Goal: Entertainment & Leisure: Browse casually

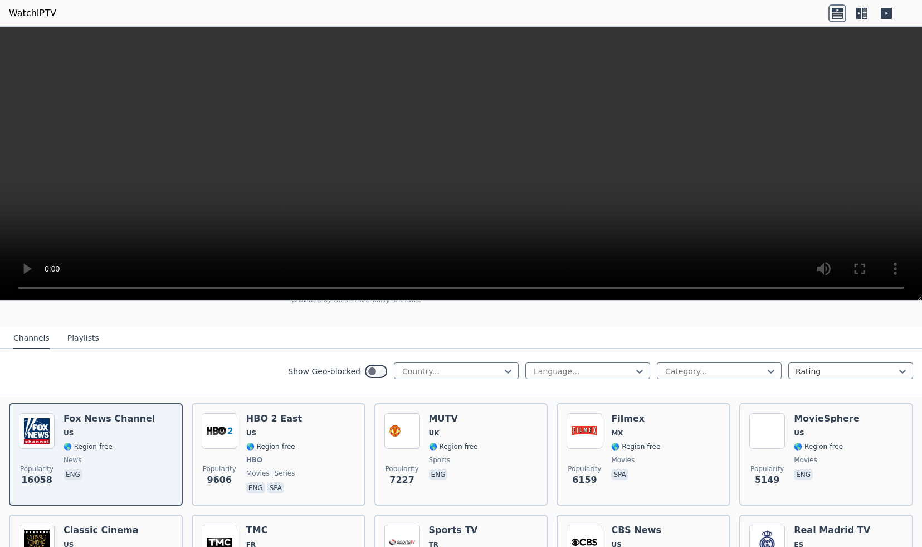
scroll to position [100, 0]
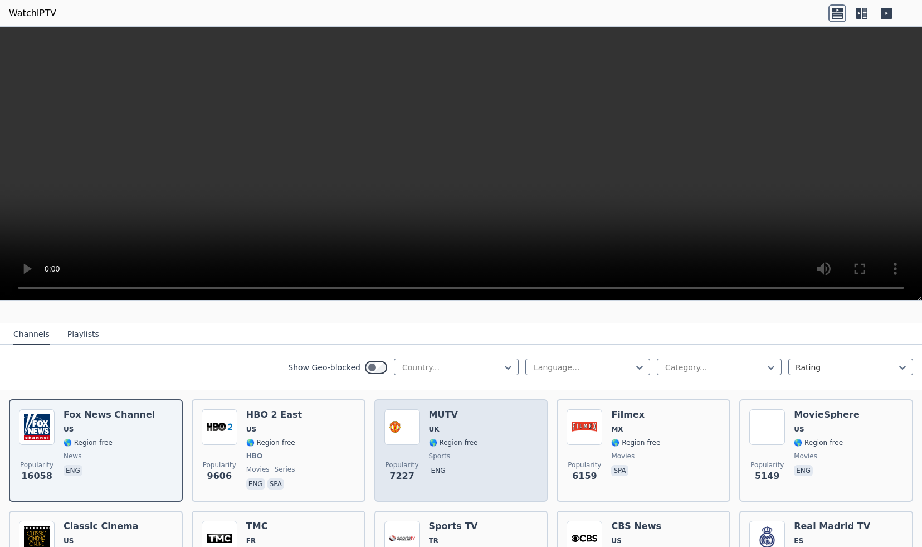
click at [416, 432] on img at bounding box center [402, 427] width 36 height 36
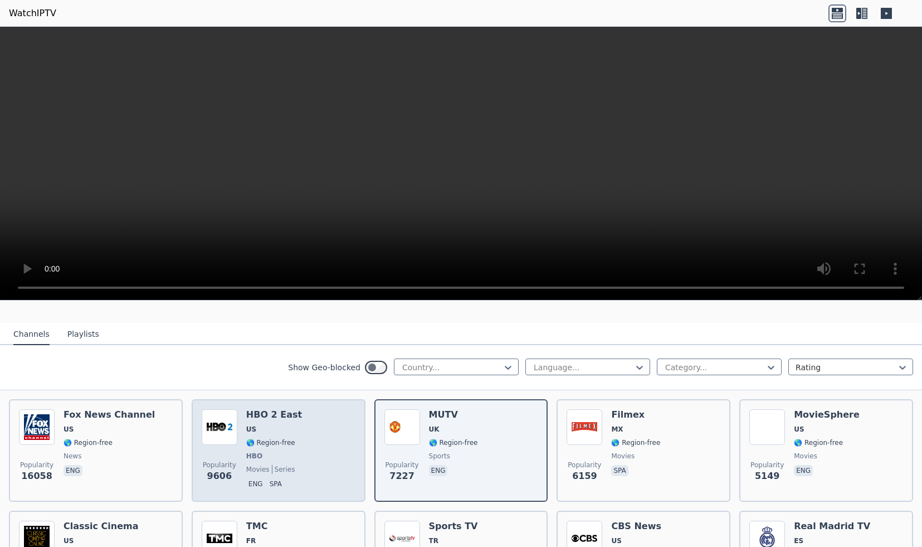
click at [300, 424] on div "Popularity 9606 HBO 2 East US 🌎 Region-free HBO movies series eng spa" at bounding box center [279, 450] width 154 height 82
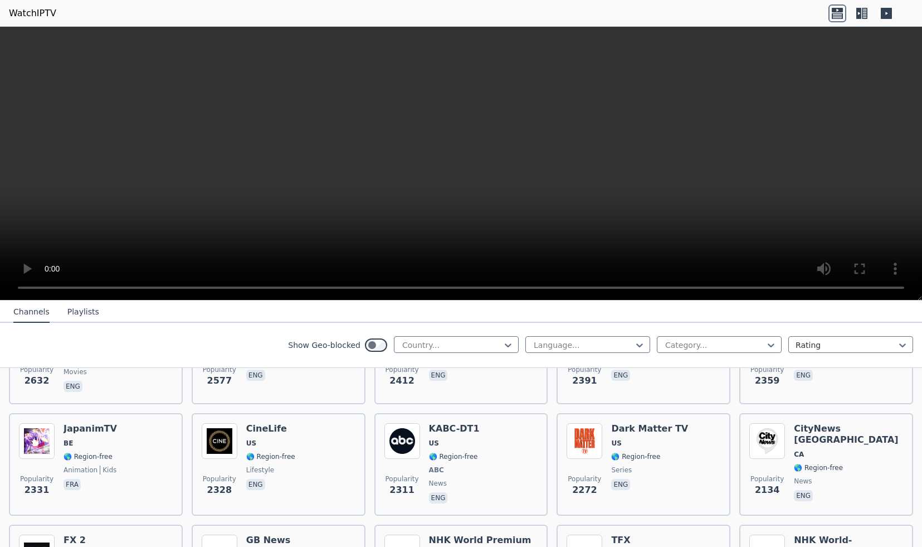
scroll to position [577, 0]
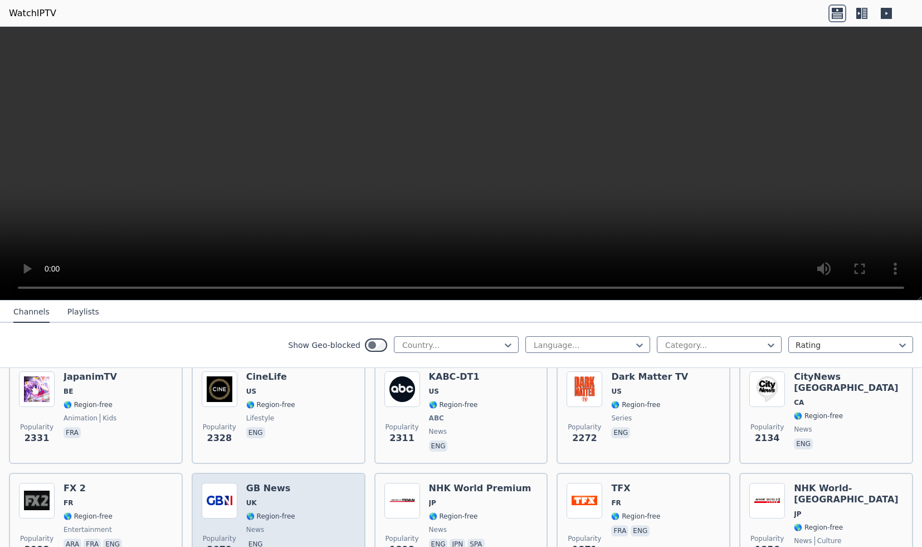
click at [315, 501] on div "Popularity 2079 GB News [GEOGRAPHIC_DATA] 🌎 Region-free news eng" at bounding box center [279, 523] width 154 height 80
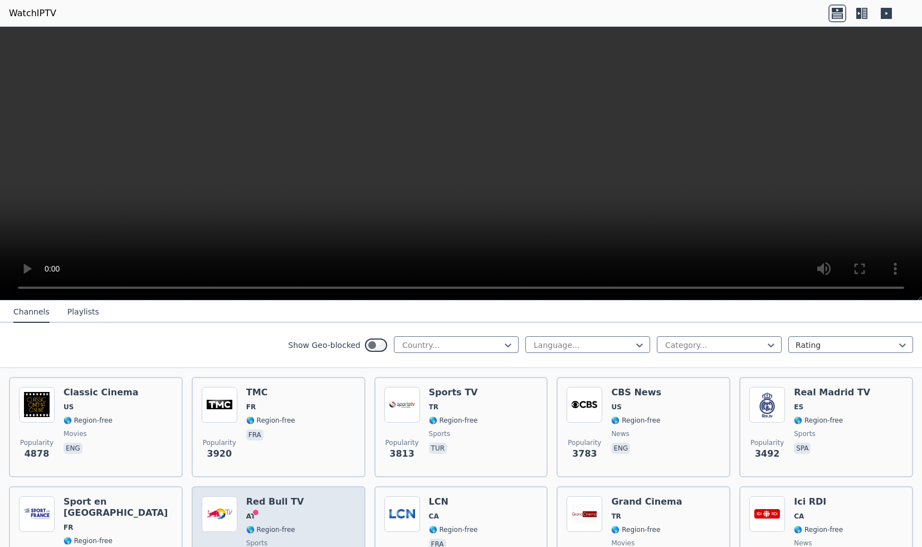
scroll to position [284, 0]
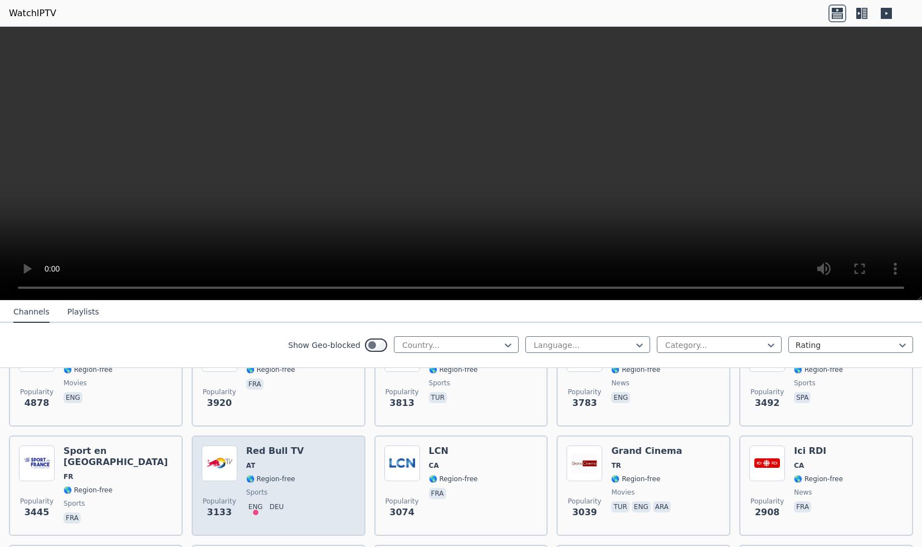
click at [277, 454] on h6 "Red Bull TV" at bounding box center [275, 450] width 58 height 11
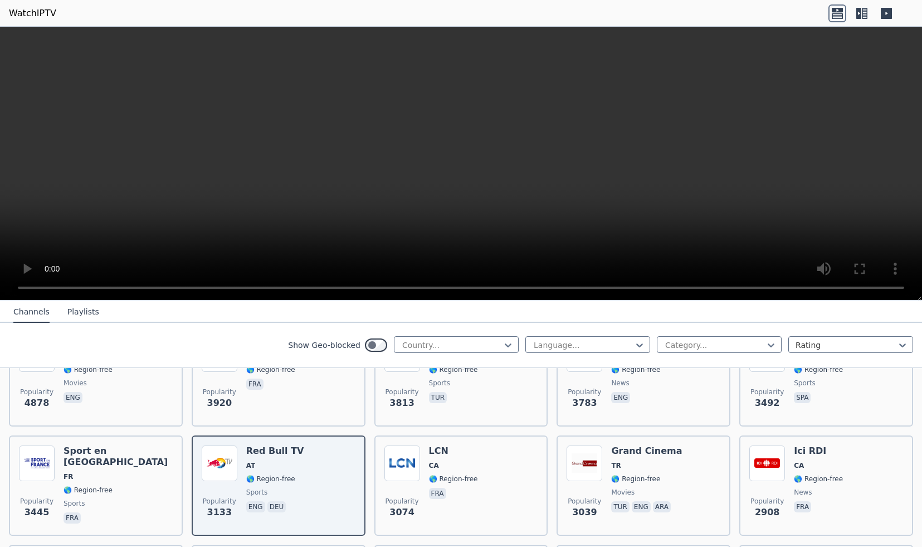
click at [566, 314] on nav "Channels Playlists" at bounding box center [461, 311] width 922 height 22
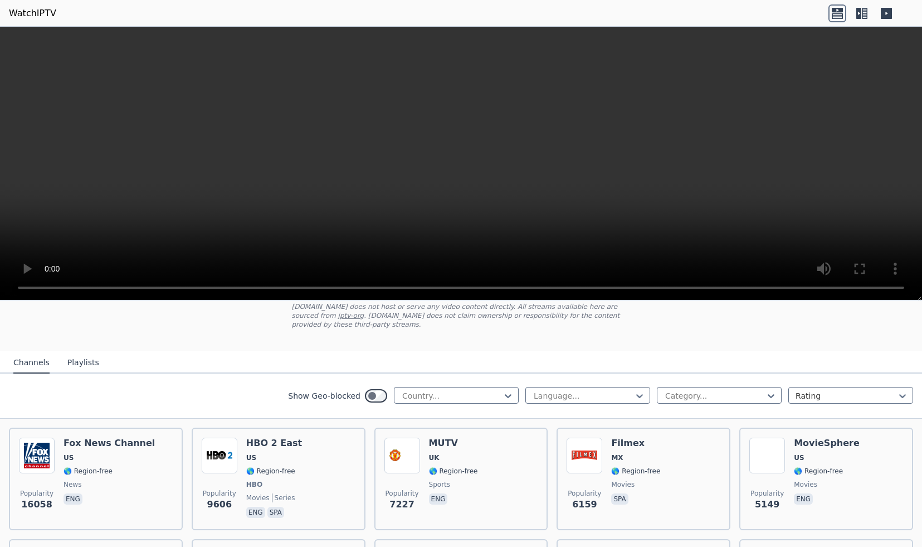
scroll to position [0, 0]
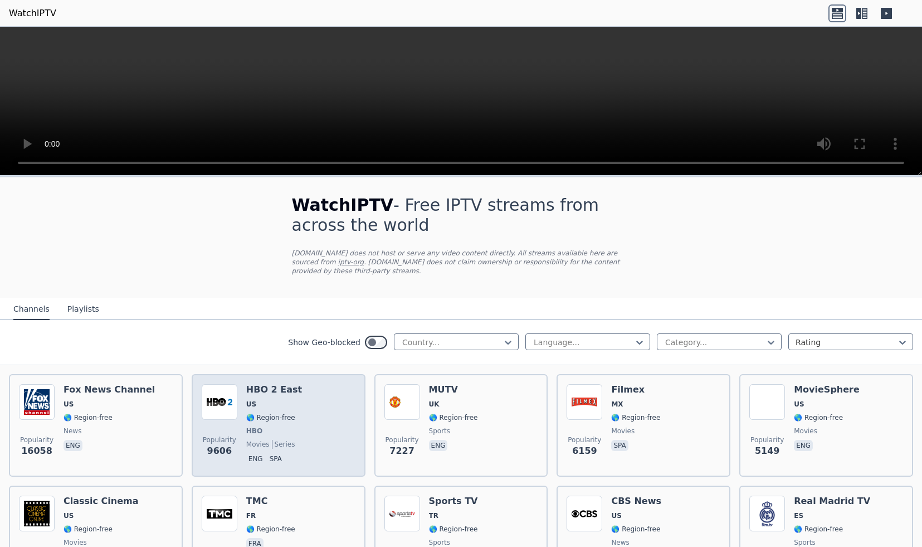
click at [274, 392] on h6 "HBO 2 East" at bounding box center [274, 389] width 56 height 11
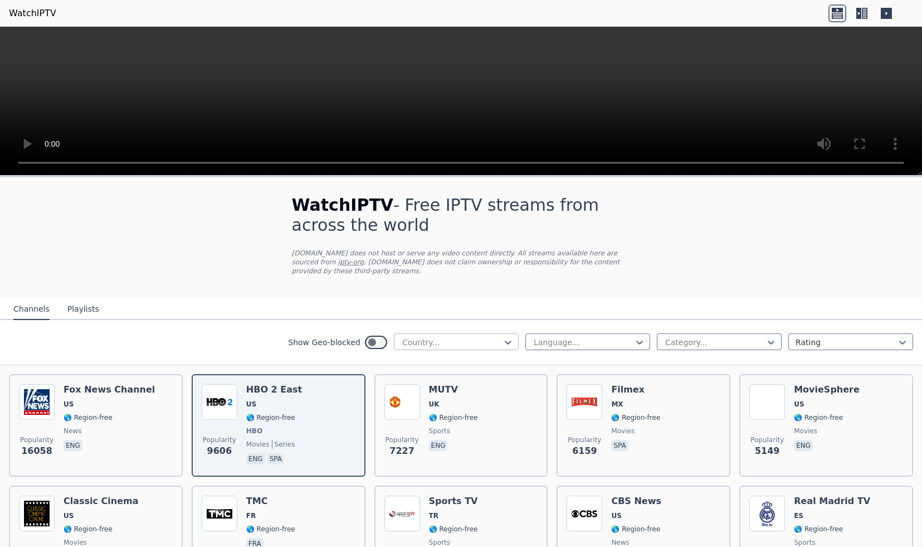
click at [461, 342] on div at bounding box center [451, 342] width 101 height 11
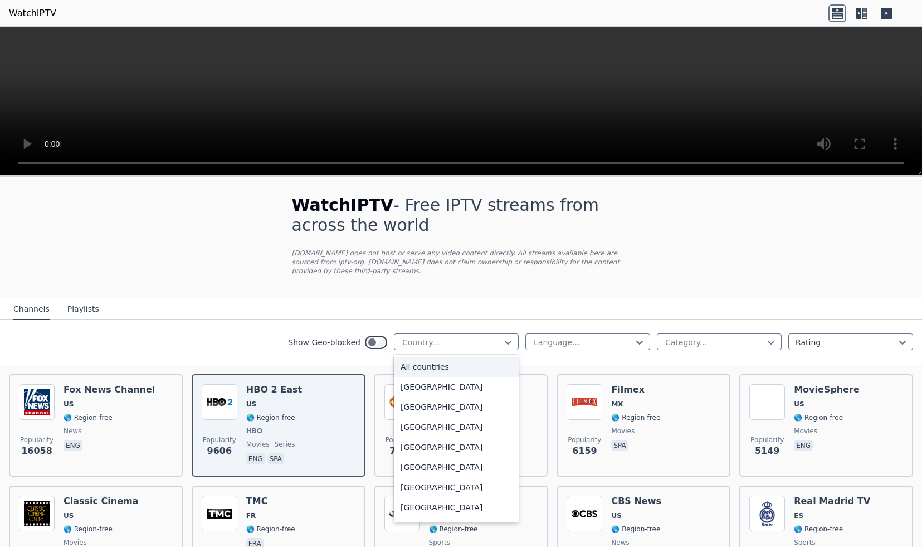
click at [516, 316] on nav "Channels Playlists" at bounding box center [461, 309] width 922 height 22
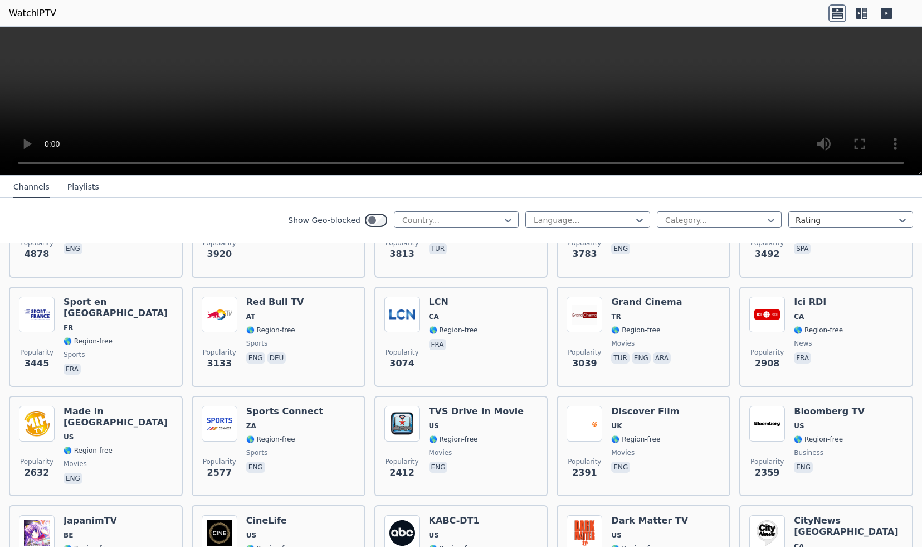
scroll to position [311, 0]
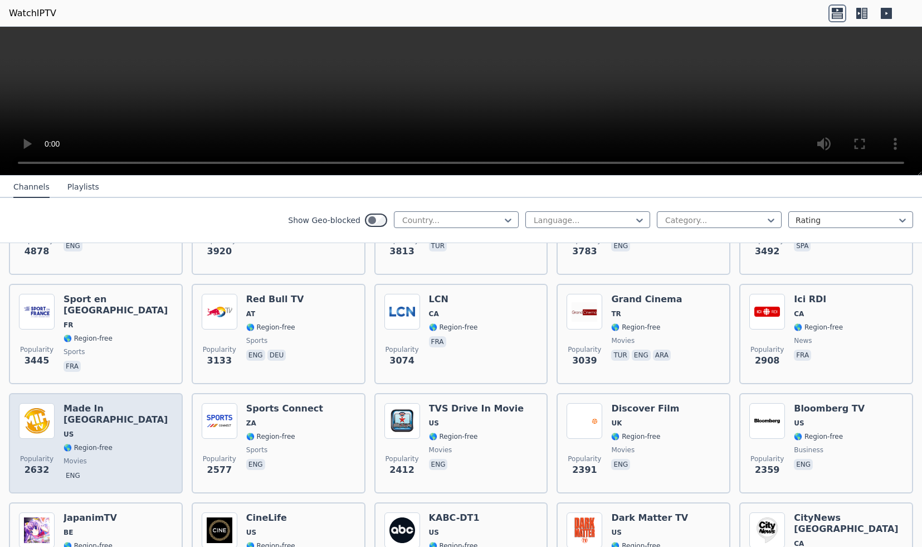
click at [106, 443] on span "🌎 Region-free" at bounding box center [88, 447] width 49 height 9
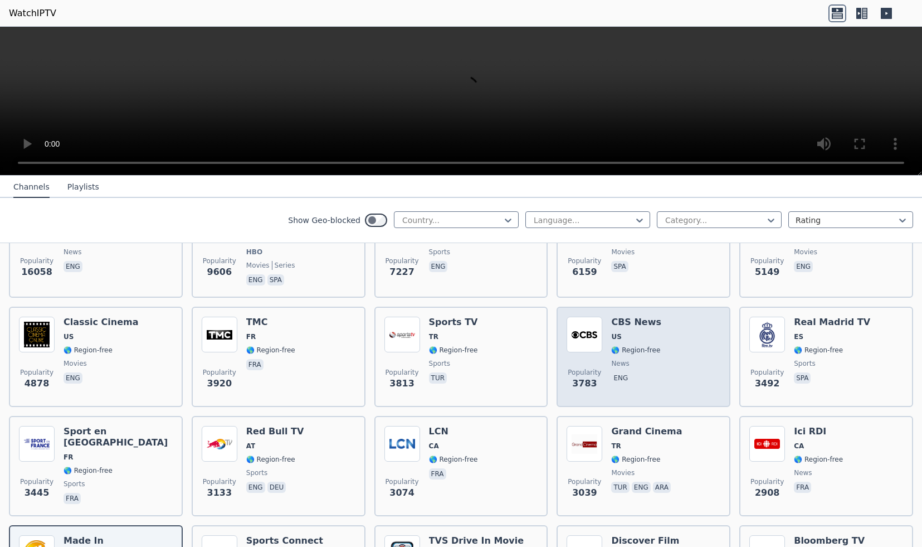
scroll to position [181, 0]
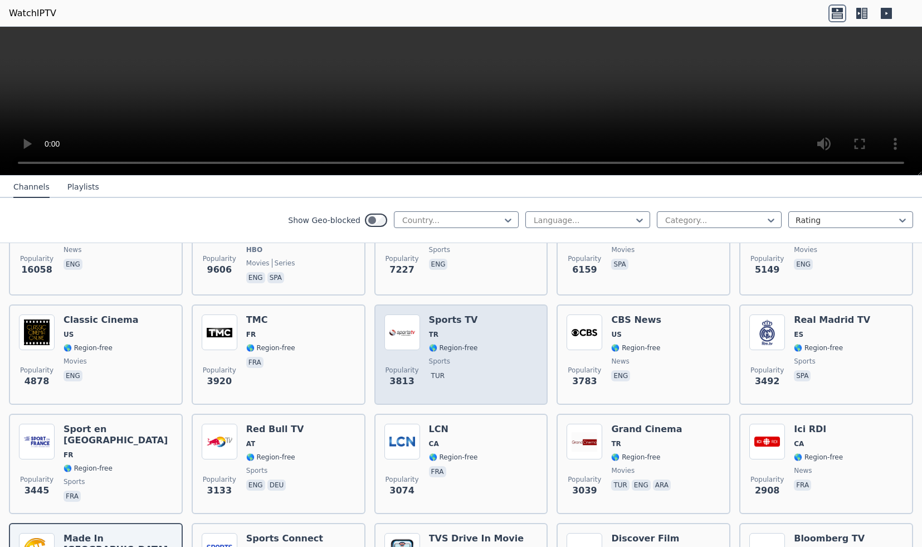
click at [501, 340] on div "Popularity 3813 Sports TV TR 🌎 Region-free sports tur" at bounding box center [461, 354] width 154 height 80
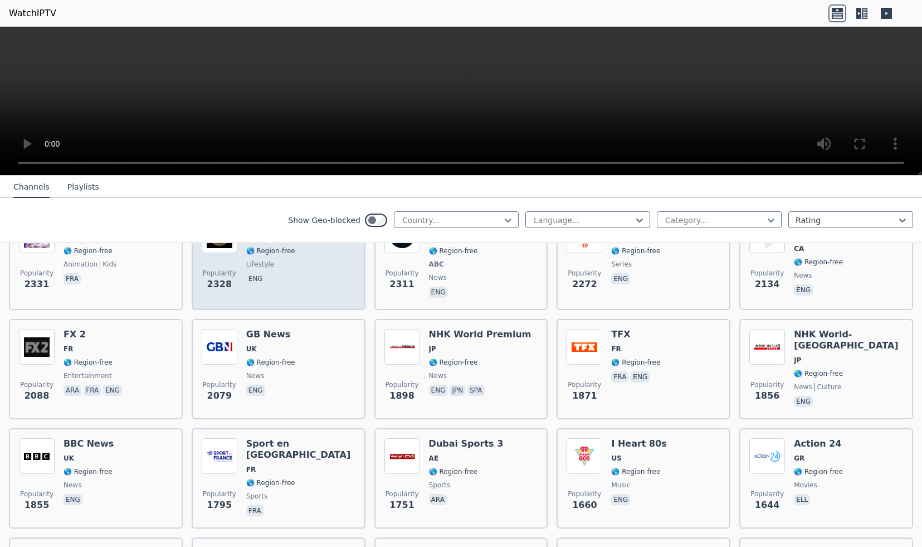
scroll to position [605, 0]
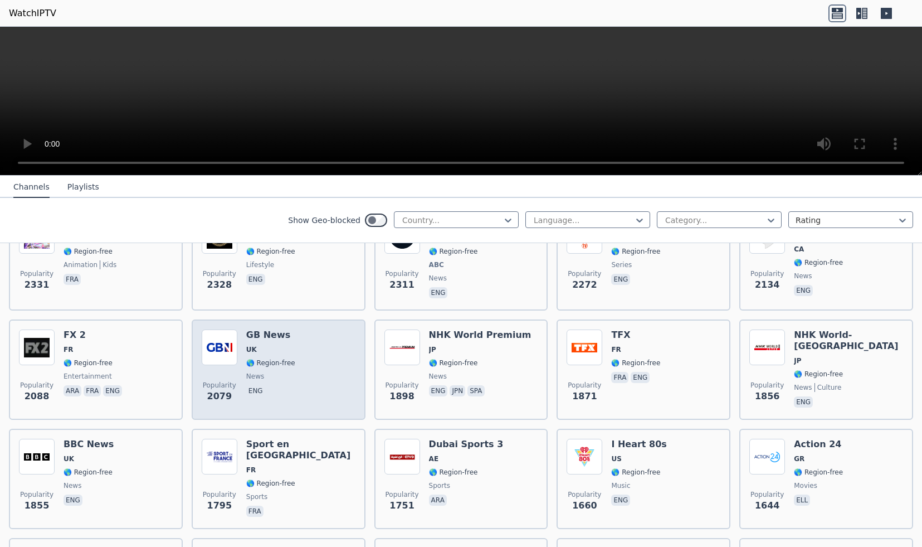
click at [305, 352] on div "Popularity 2079 GB News [GEOGRAPHIC_DATA] 🌎 Region-free news eng" at bounding box center [279, 369] width 154 height 80
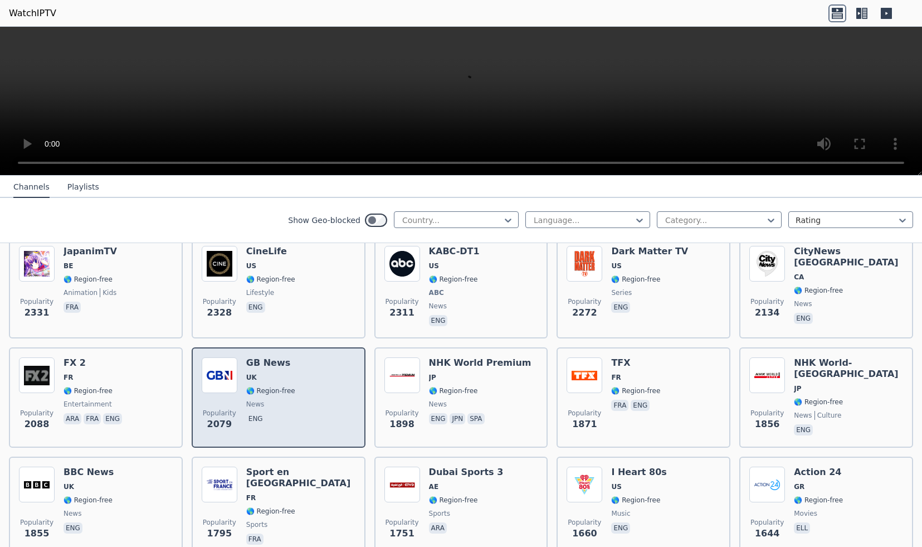
scroll to position [576, 0]
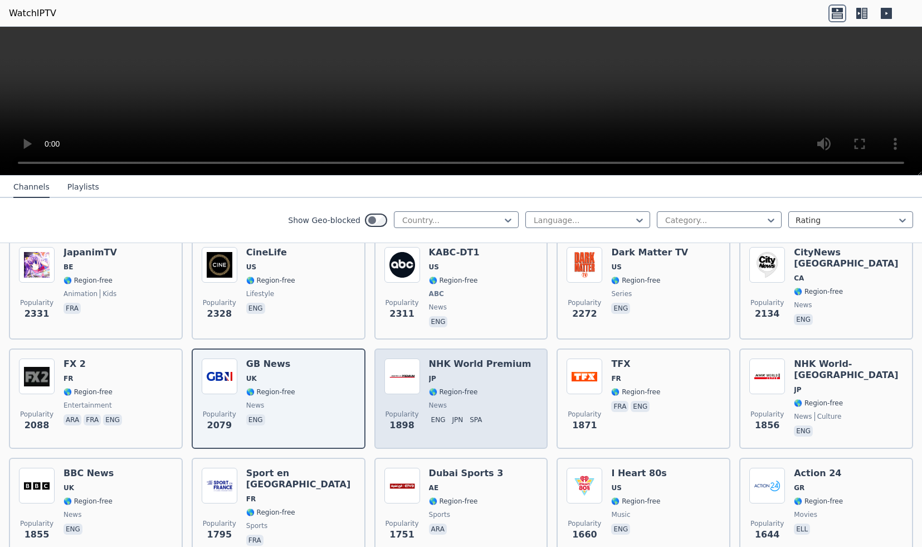
click at [463, 358] on div "Popularity 1898 NHK World Premium JP 🌎 Region-free news eng jpn spa" at bounding box center [461, 398] width 174 height 100
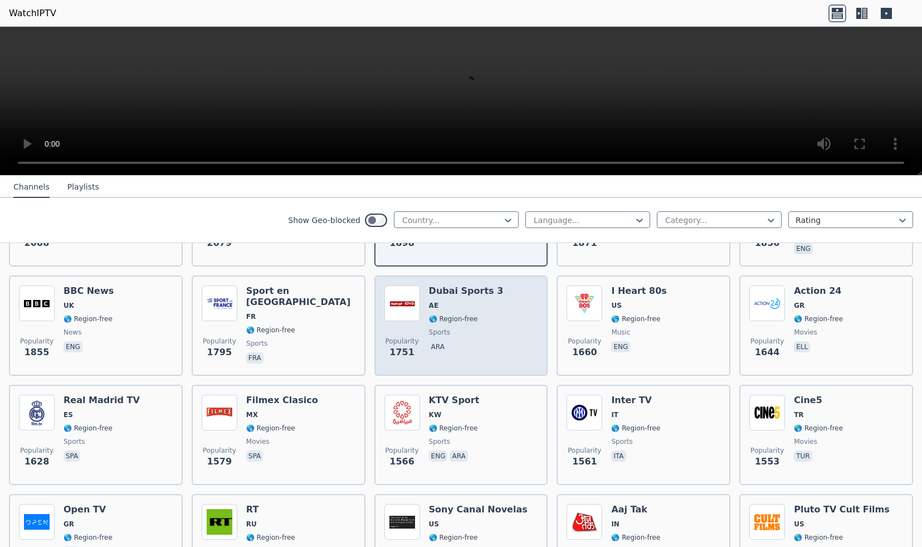
scroll to position [791, 0]
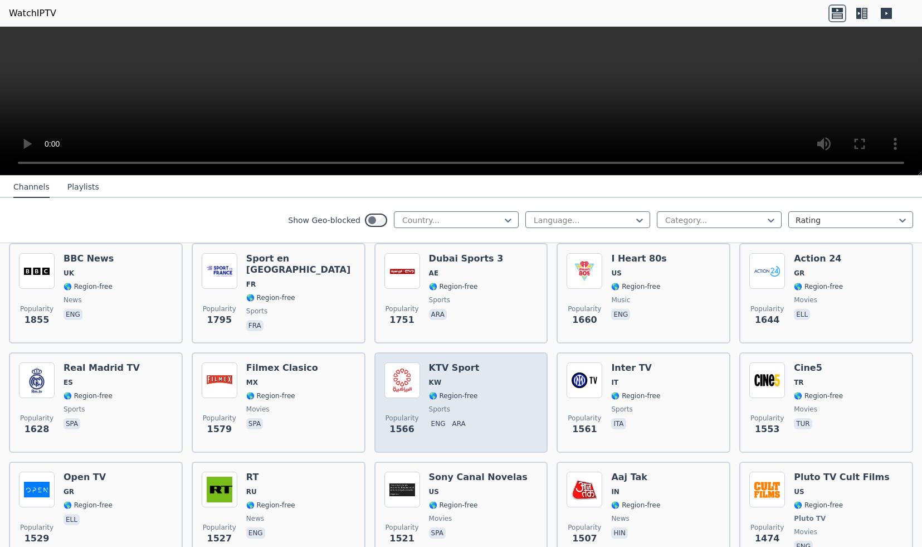
click at [488, 370] on div "Popularity 1566 KTV Sport KW 🌎 Region-free sports eng ara" at bounding box center [461, 402] width 154 height 80
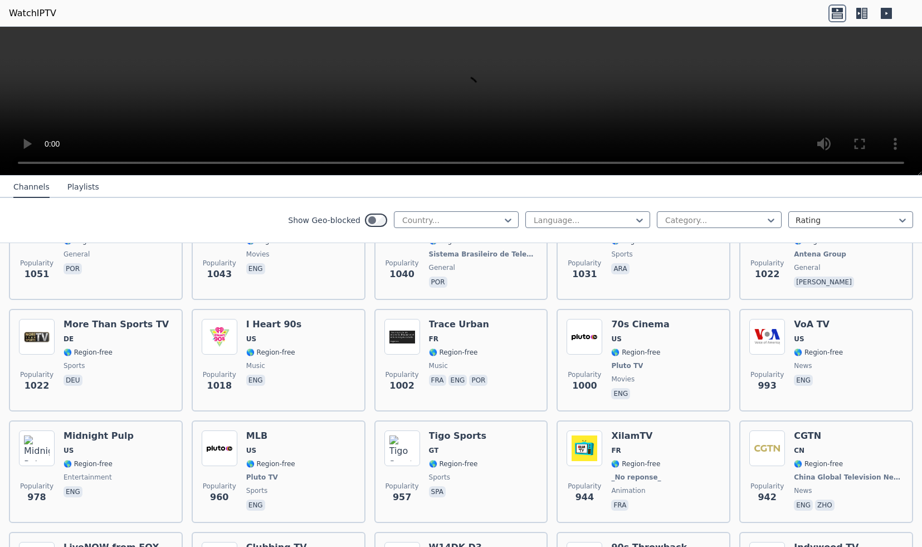
scroll to position [1857, 0]
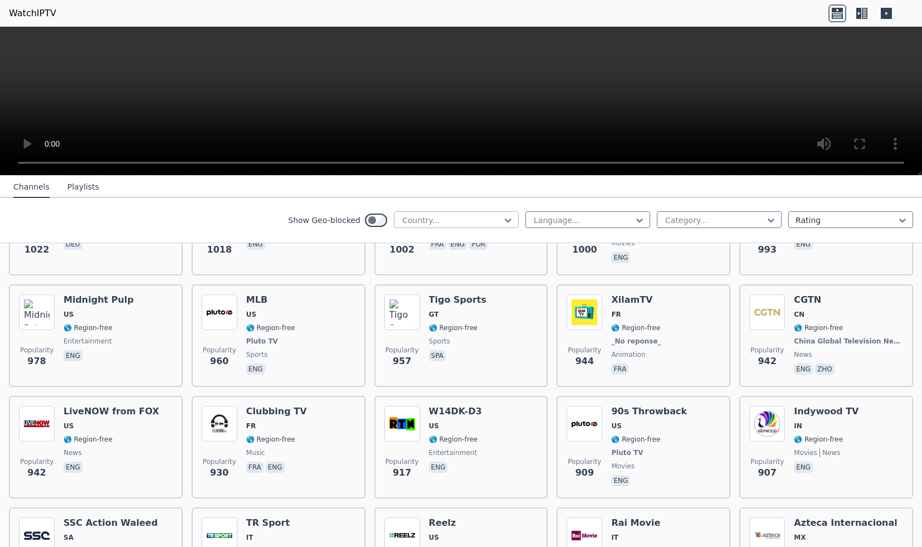
click at [498, 219] on div at bounding box center [451, 220] width 101 height 11
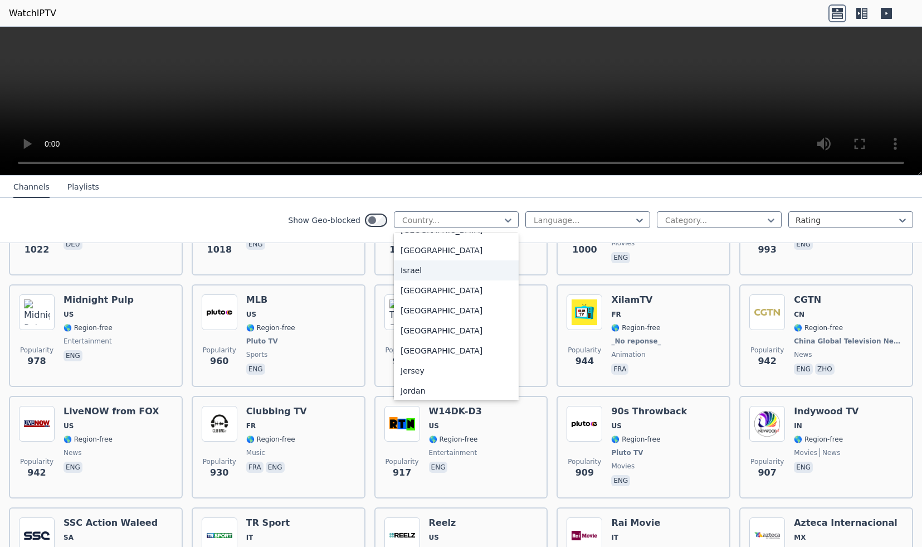
scroll to position [1804, 0]
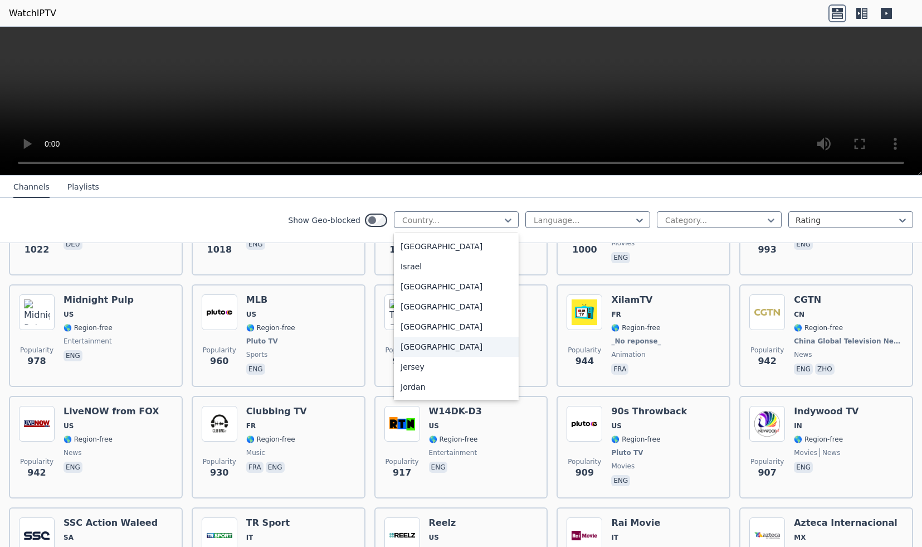
click at [454, 352] on div "[GEOGRAPHIC_DATA]" at bounding box center [456, 347] width 125 height 20
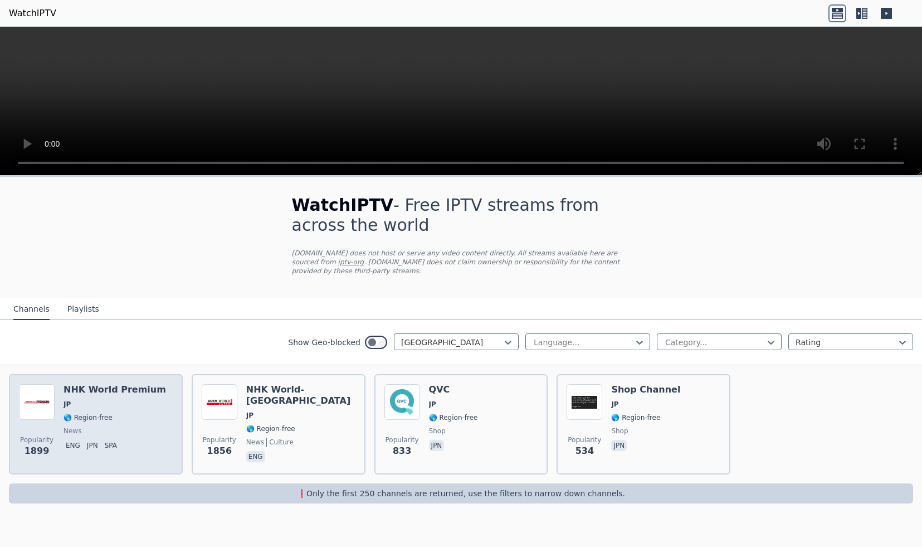
click at [126, 414] on span "🌎 Region-free" at bounding box center [115, 417] width 103 height 9
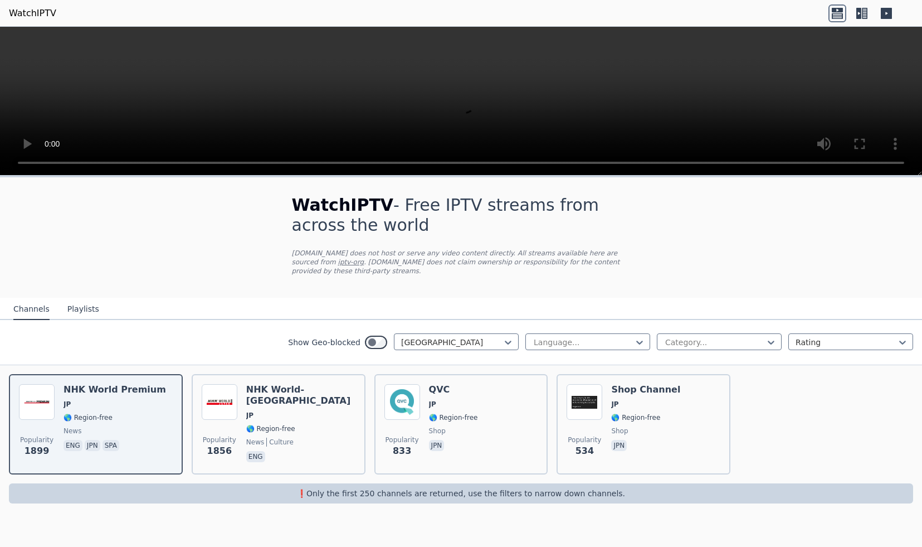
click at [31, 14] on link "WatchIPTV" at bounding box center [32, 13] width 47 height 13
click at [75, 313] on button "Playlists" at bounding box center [83, 309] width 32 height 21
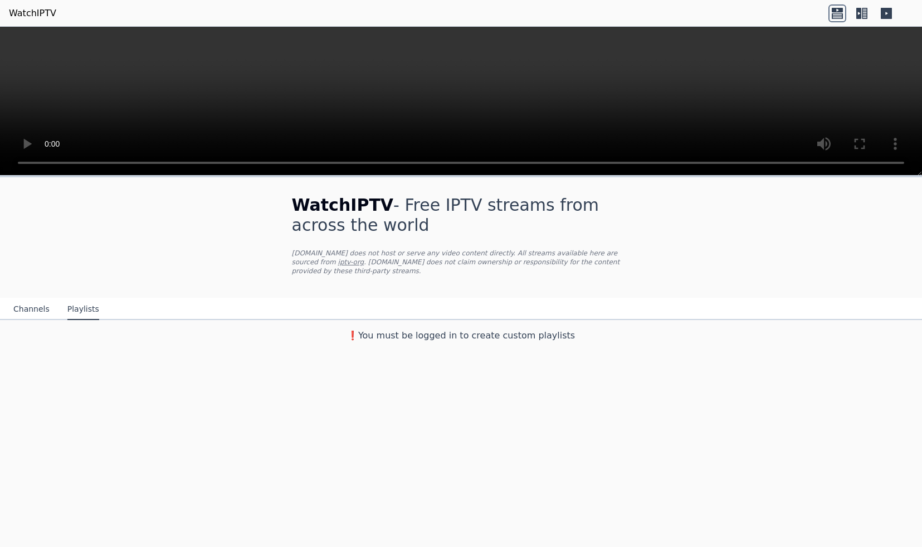
click at [35, 304] on button "Channels" at bounding box center [31, 309] width 36 height 21
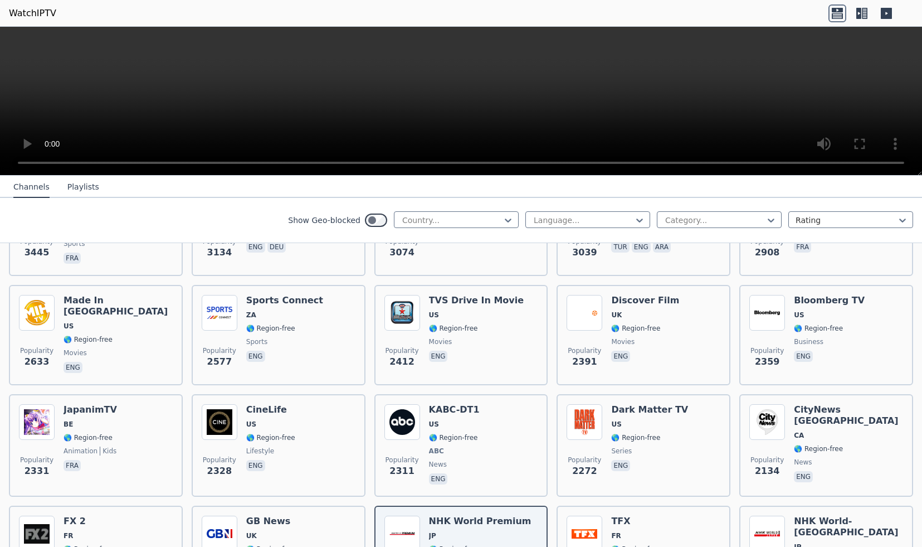
scroll to position [442, 0]
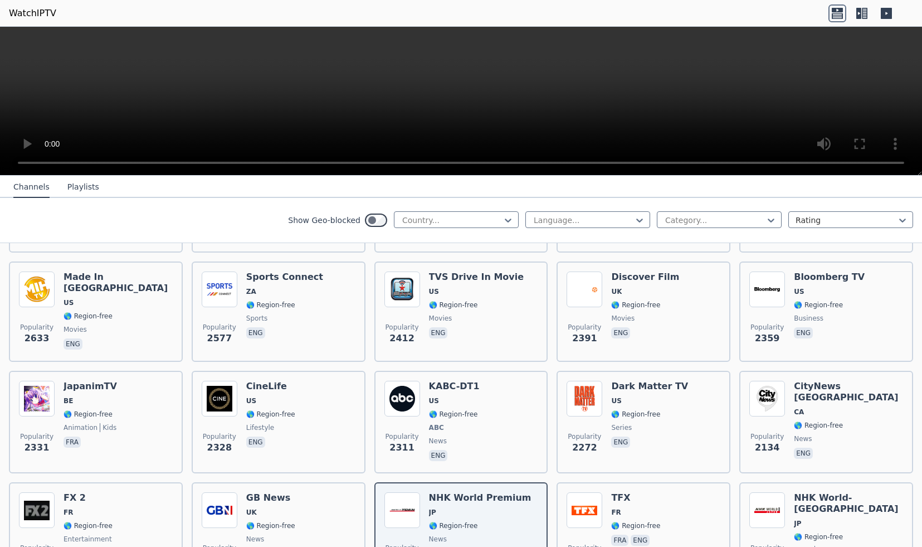
click at [858, 23] on header "WatchIPTV" at bounding box center [461, 13] width 922 height 27
click at [861, 16] on icon at bounding box center [862, 13] width 18 height 18
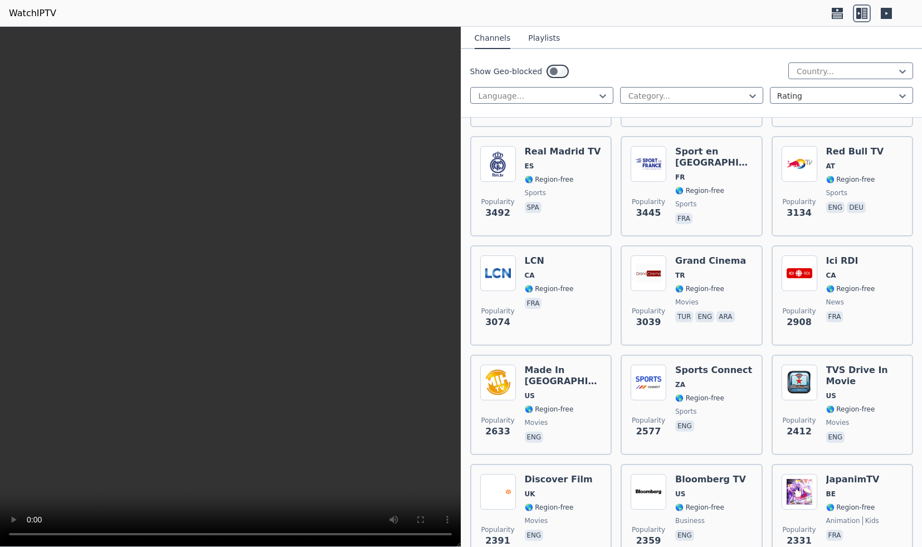
click at [885, 11] on icon at bounding box center [886, 13] width 11 height 11
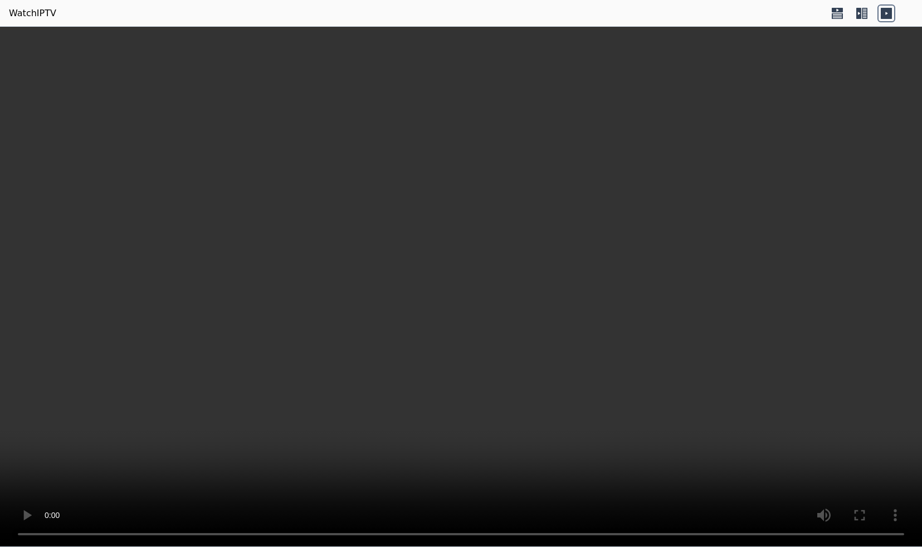
click at [858, 14] on icon at bounding box center [858, 13] width 5 height 11
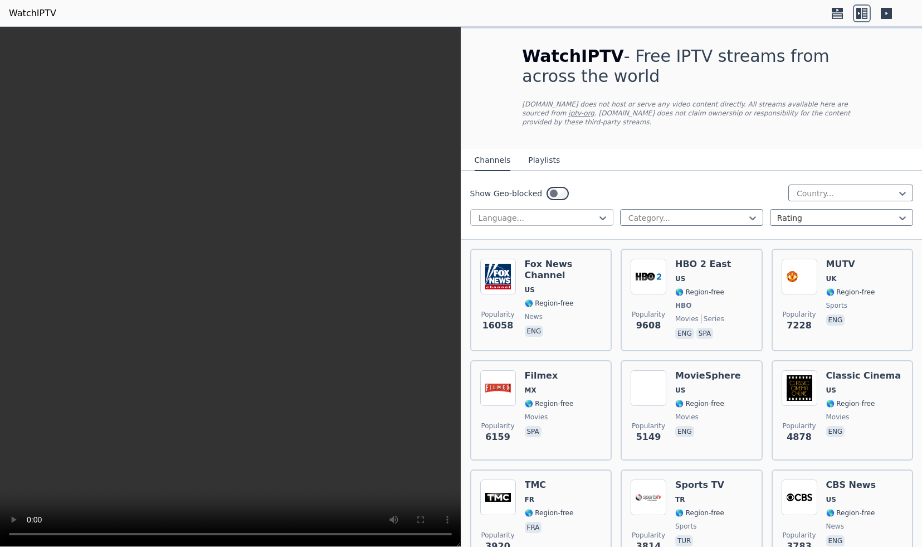
click at [583, 223] on div at bounding box center [538, 217] width 120 height 11
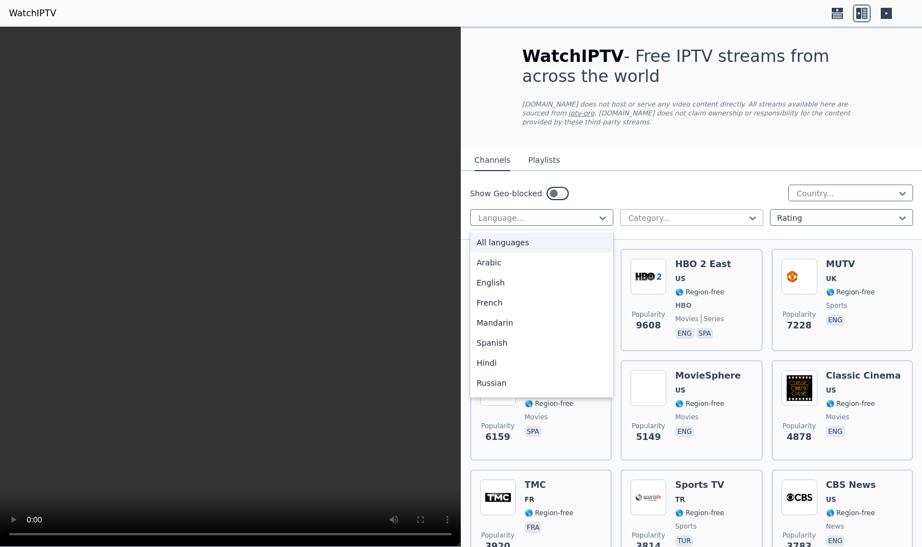
click at [654, 216] on div at bounding box center [687, 217] width 120 height 11
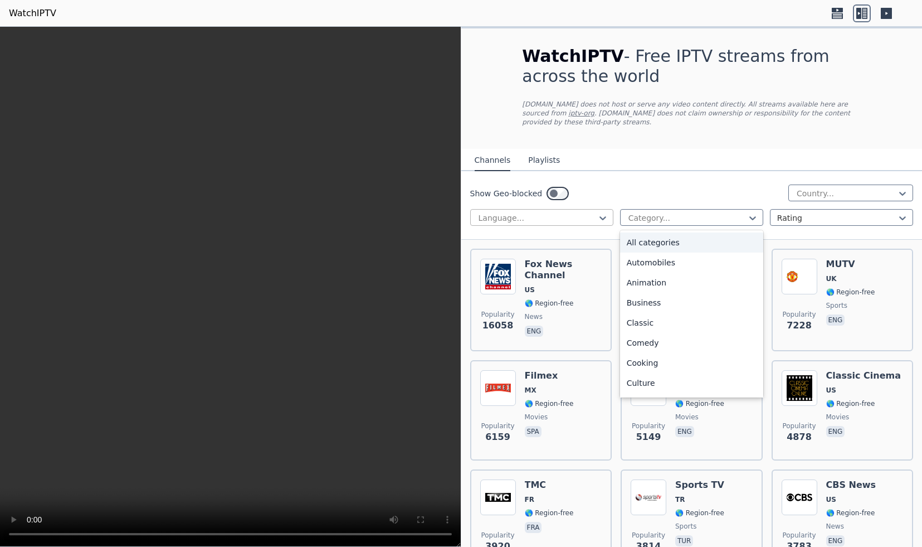
click at [571, 211] on div "Language..." at bounding box center [541, 217] width 143 height 17
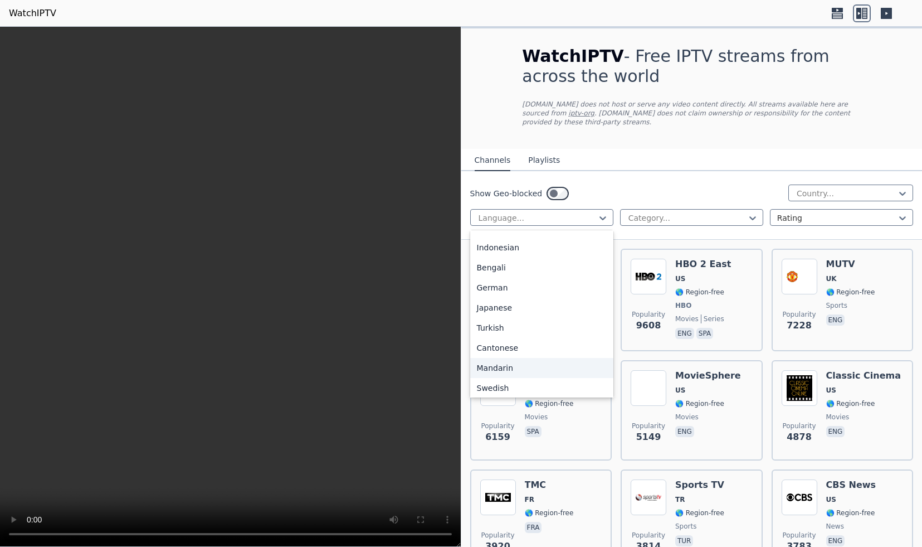
scroll to position [279, 0]
click at [542, 344] on div "[DEMOGRAPHIC_DATA]" at bounding box center [541, 345] width 143 height 20
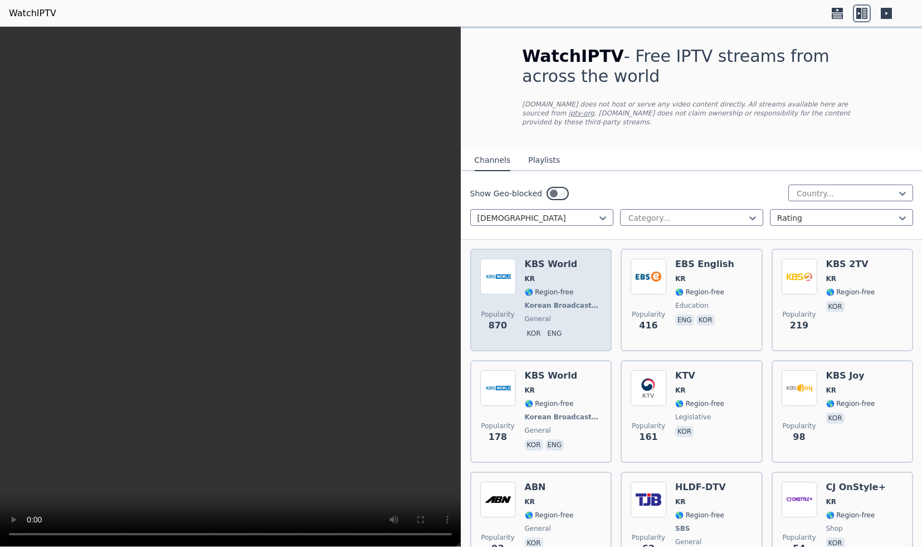
click at [579, 281] on span "KR" at bounding box center [563, 278] width 77 height 9
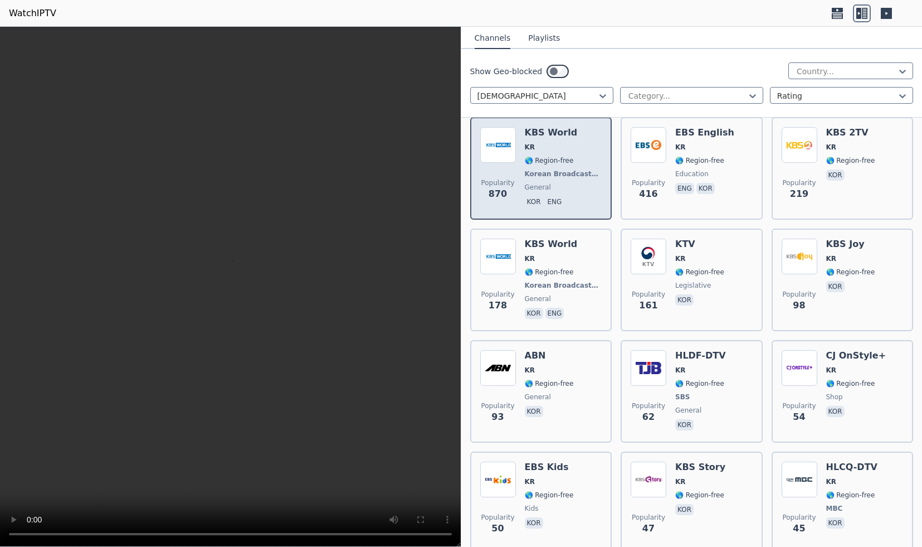
scroll to position [176, 0]
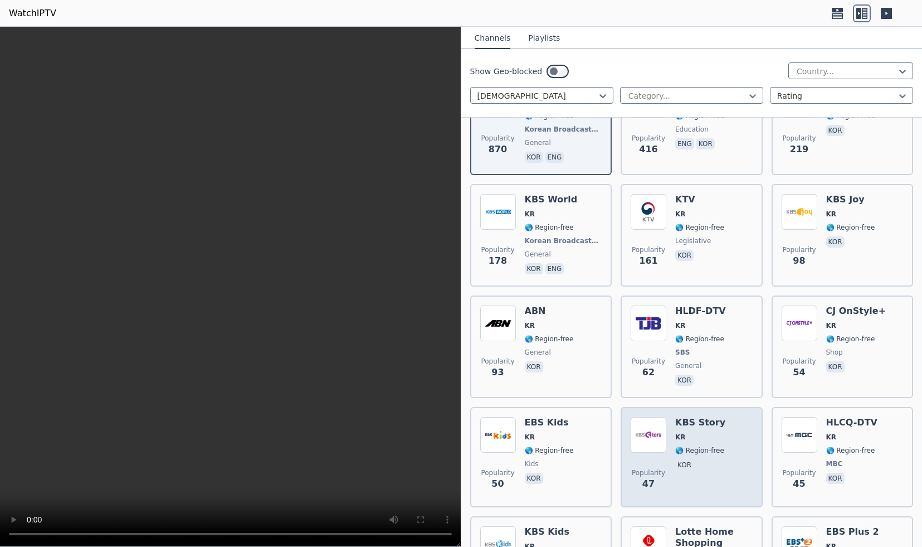
click at [720, 434] on span "KR" at bounding box center [700, 436] width 50 height 9
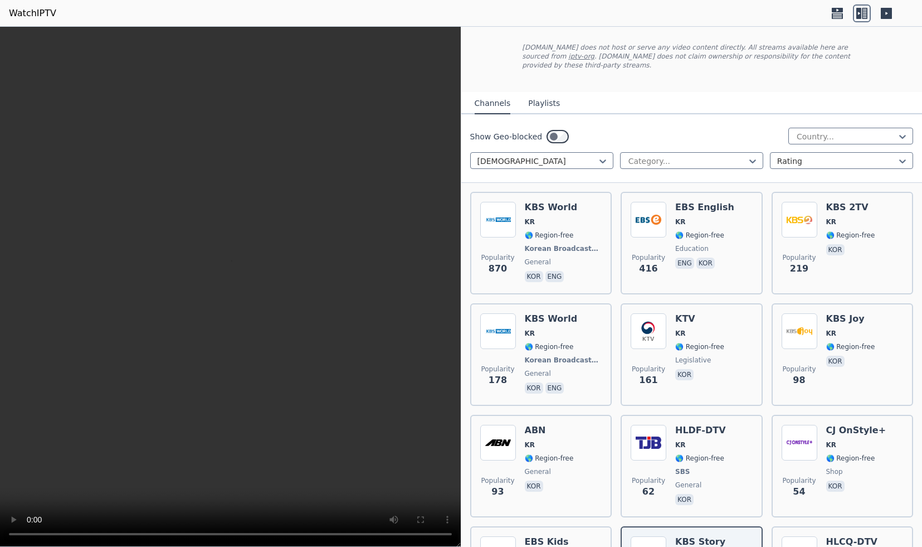
scroll to position [0, 0]
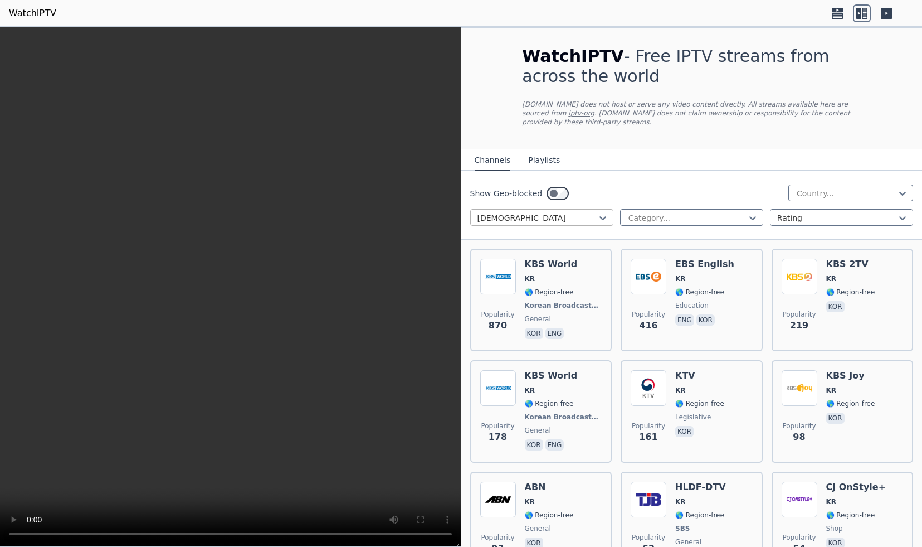
click at [592, 216] on div at bounding box center [538, 217] width 120 height 11
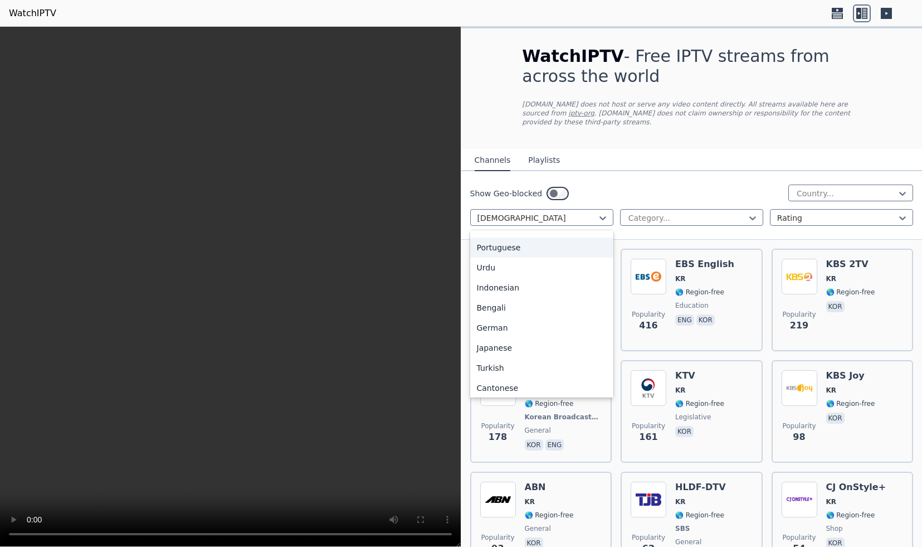
scroll to position [153, 0]
click at [556, 332] on div "German" at bounding box center [541, 330] width 143 height 20
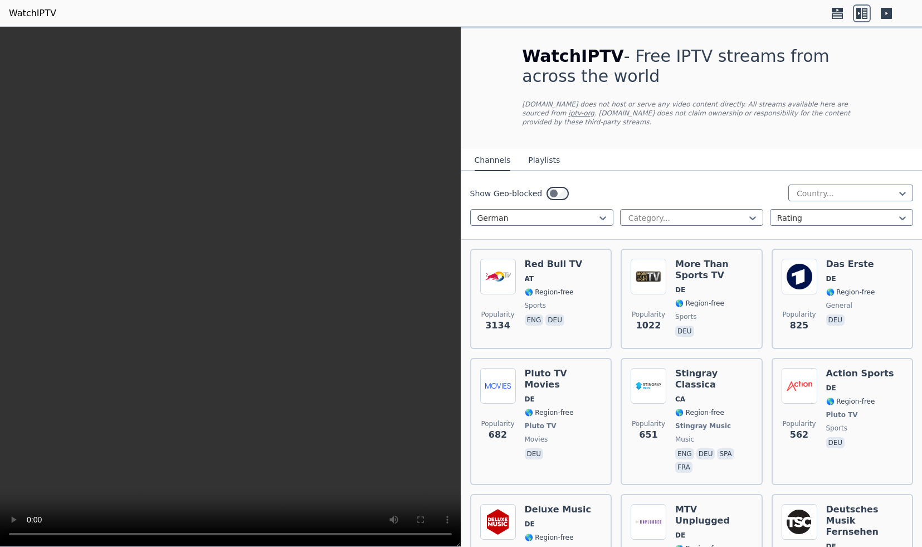
click at [556, 332] on div "Red Bull TV AT 🌎 Region-free sports eng deu" at bounding box center [554, 299] width 58 height 80
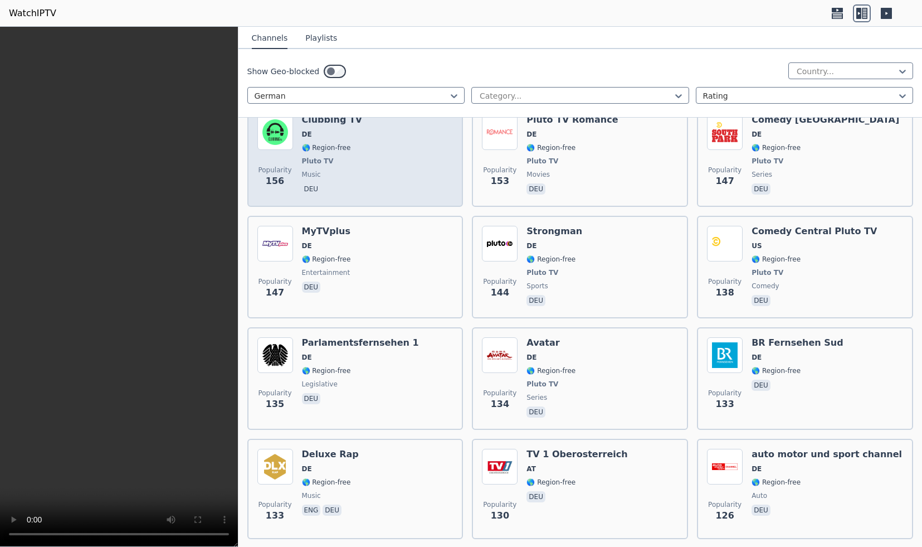
scroll to position [1033, 0]
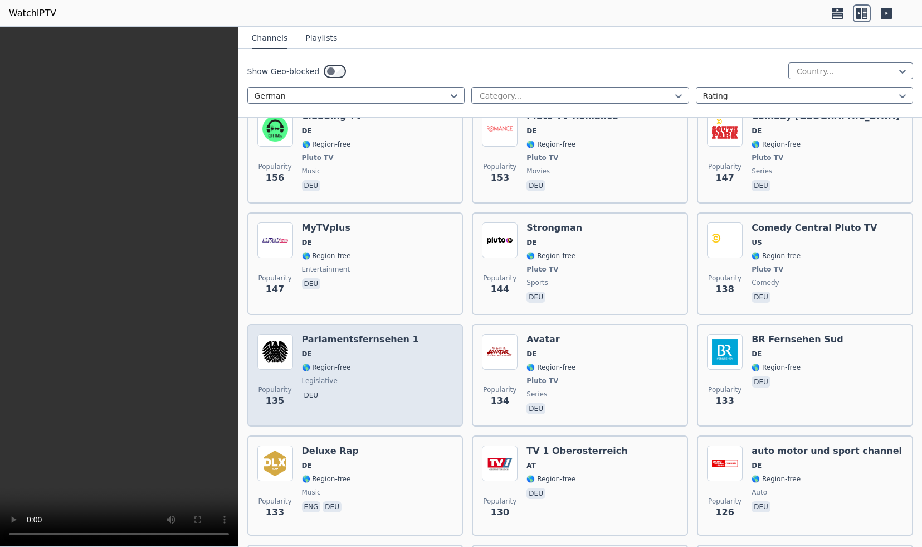
click at [414, 383] on div "Popularity 135 Parlamentsfernsehen 1 DE 🌎 Region-free legislative deu" at bounding box center [355, 375] width 196 height 82
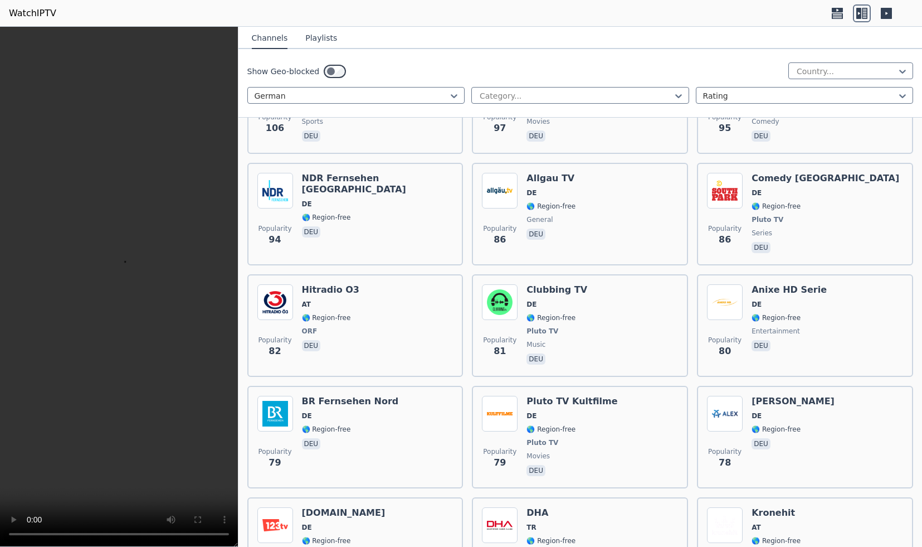
scroll to position [1975, 0]
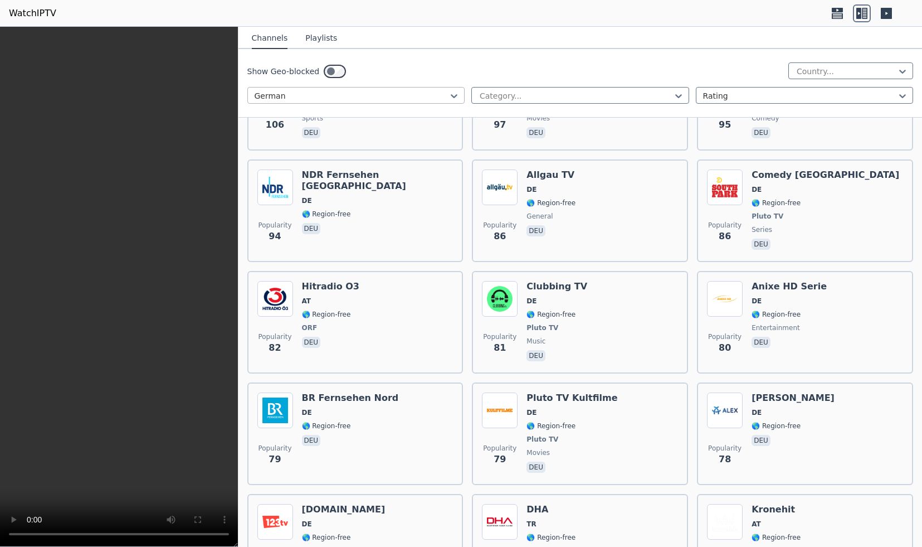
click at [304, 94] on div at bounding box center [352, 95] width 194 height 11
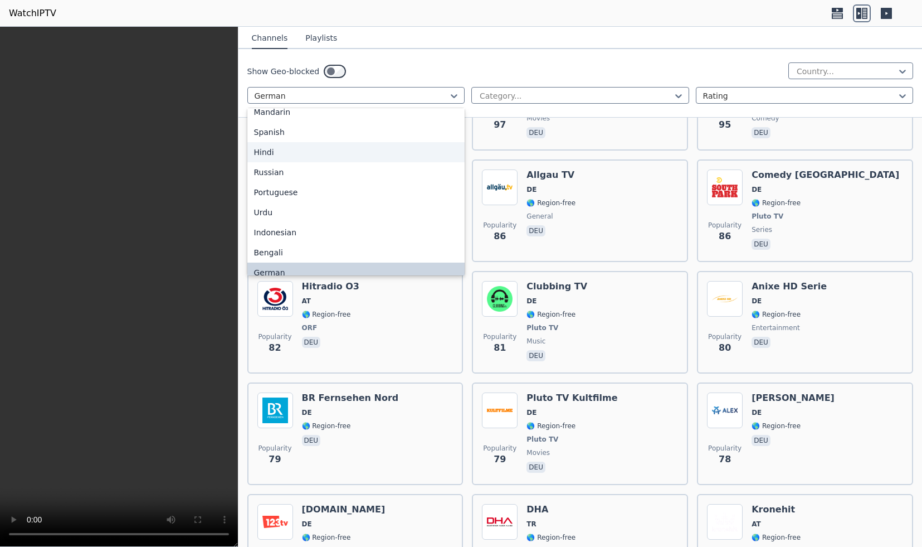
scroll to position [0, 0]
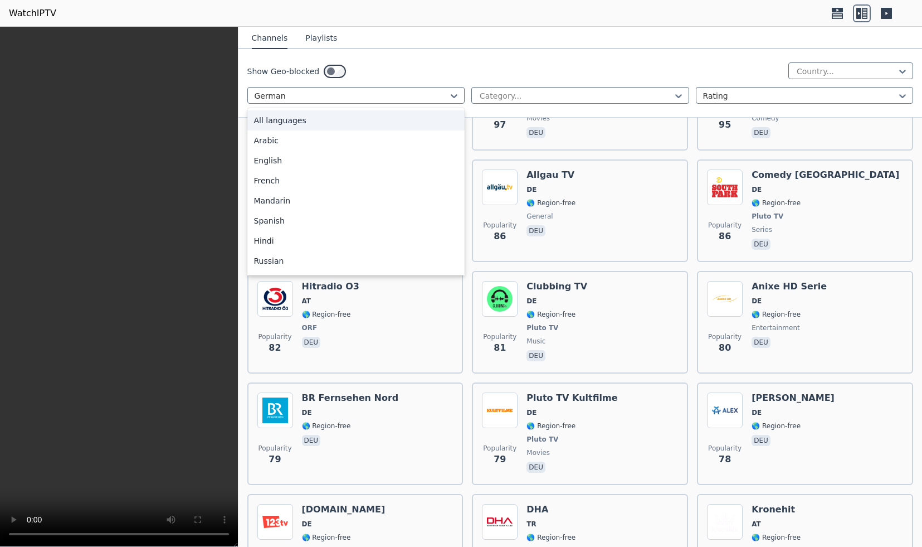
click at [315, 125] on div "All languages" at bounding box center [356, 120] width 218 height 20
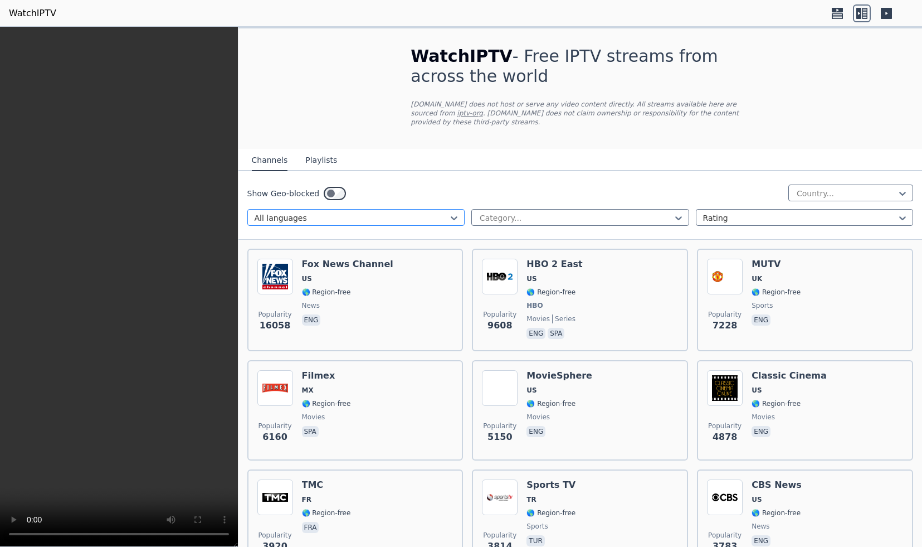
click at [430, 217] on div at bounding box center [352, 217] width 194 height 11
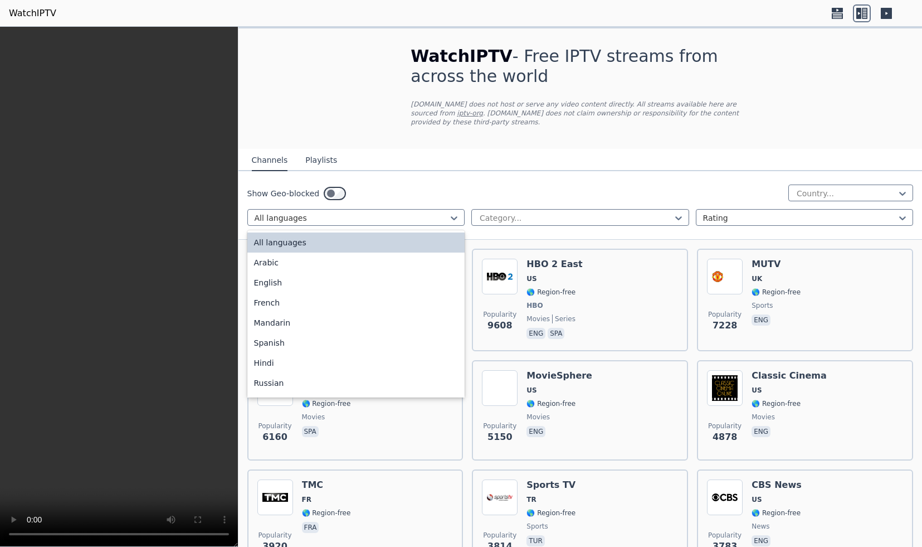
click at [866, 183] on div "Show Geo-blocked Country... option All languages, selected. All languages selec…" at bounding box center [580, 205] width 684 height 69
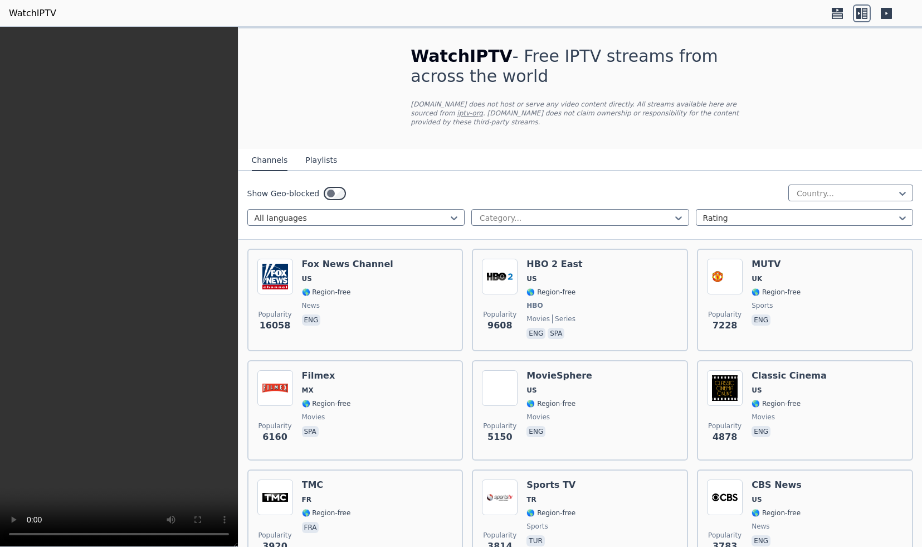
click at [316, 189] on div "Show Geo-blocked" at bounding box center [296, 193] width 99 height 18
click at [861, 196] on div at bounding box center [846, 193] width 101 height 11
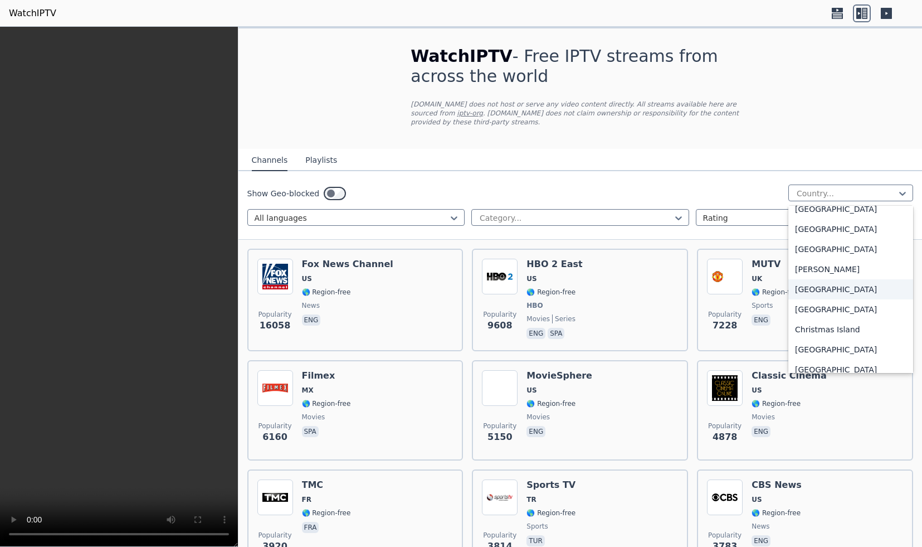
scroll to position [688, 0]
click at [851, 295] on div "[GEOGRAPHIC_DATA]" at bounding box center [850, 293] width 125 height 20
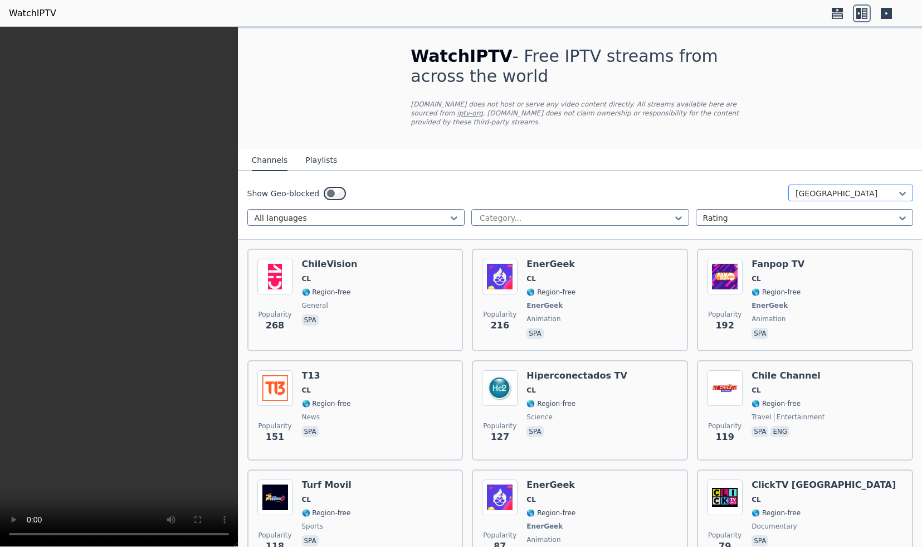
click at [841, 197] on div at bounding box center [846, 193] width 101 height 11
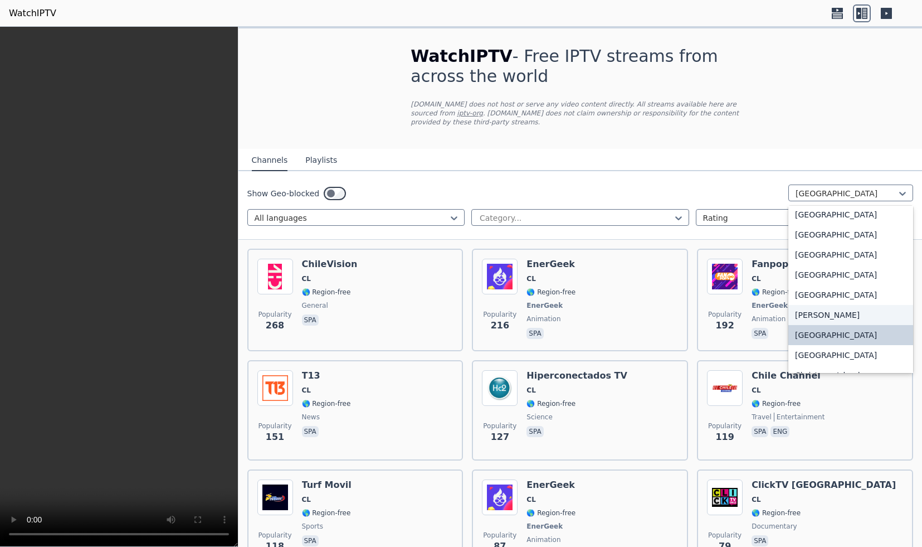
scroll to position [647, 0]
click at [831, 350] on div "[GEOGRAPHIC_DATA]" at bounding box center [850, 353] width 125 height 20
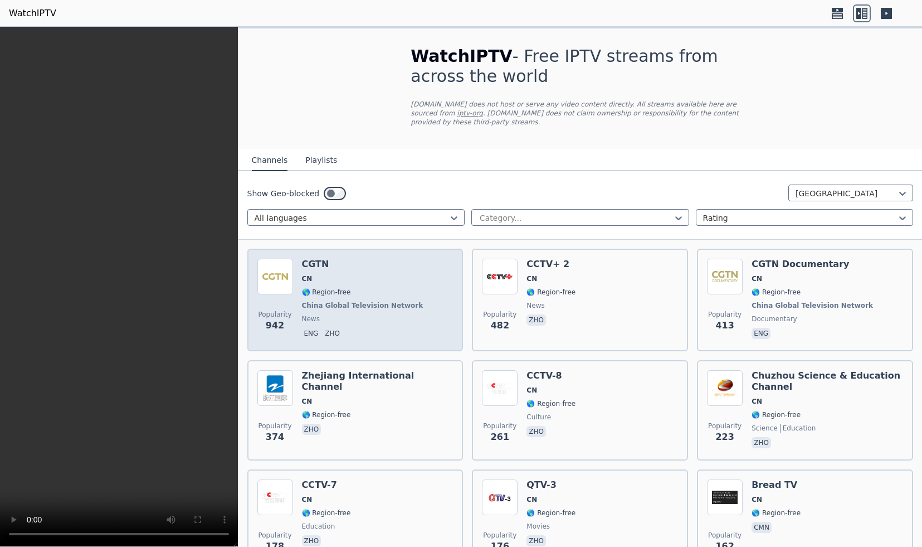
click at [401, 282] on span "CN" at bounding box center [364, 278] width 124 height 9
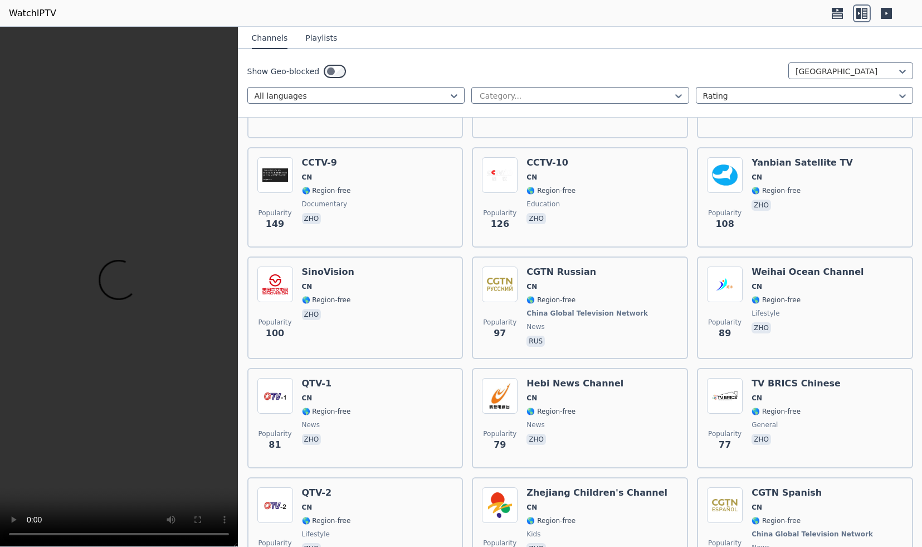
scroll to position [438, 0]
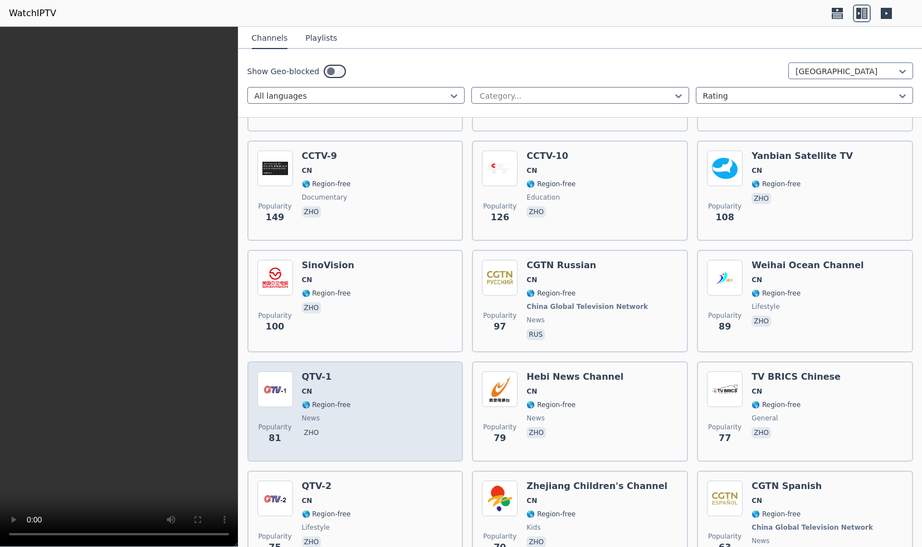
click at [372, 402] on div "Popularity 81 QTV-1 CN 🌎 Region-free news zho" at bounding box center [355, 411] width 196 height 80
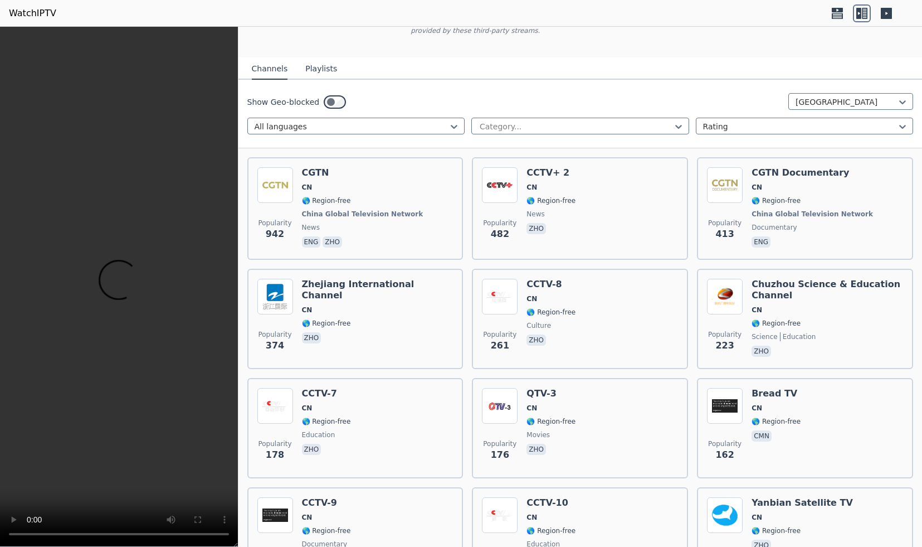
scroll to position [0, 0]
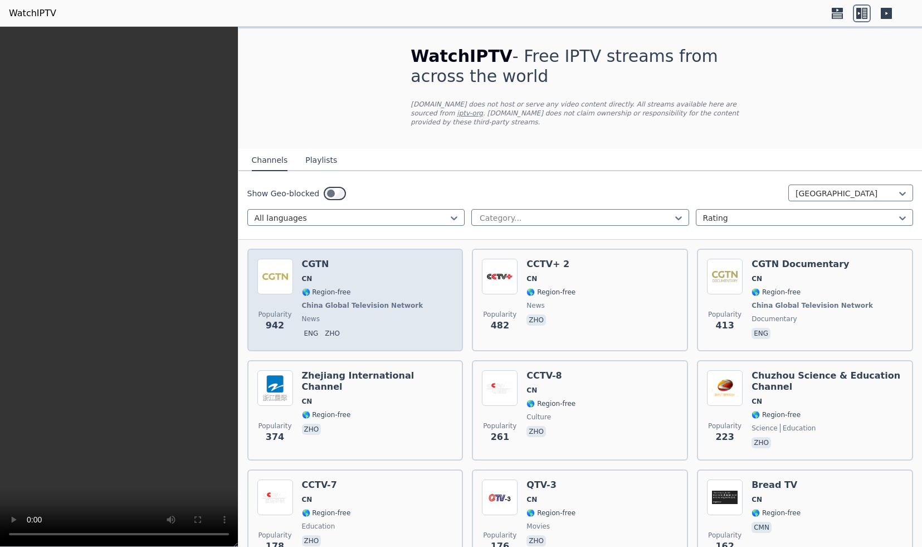
click at [411, 293] on div "Popularity 942 CGTN CN 🌎 Region-free [GEOGRAPHIC_DATA] Global Television Networ…" at bounding box center [355, 300] width 196 height 82
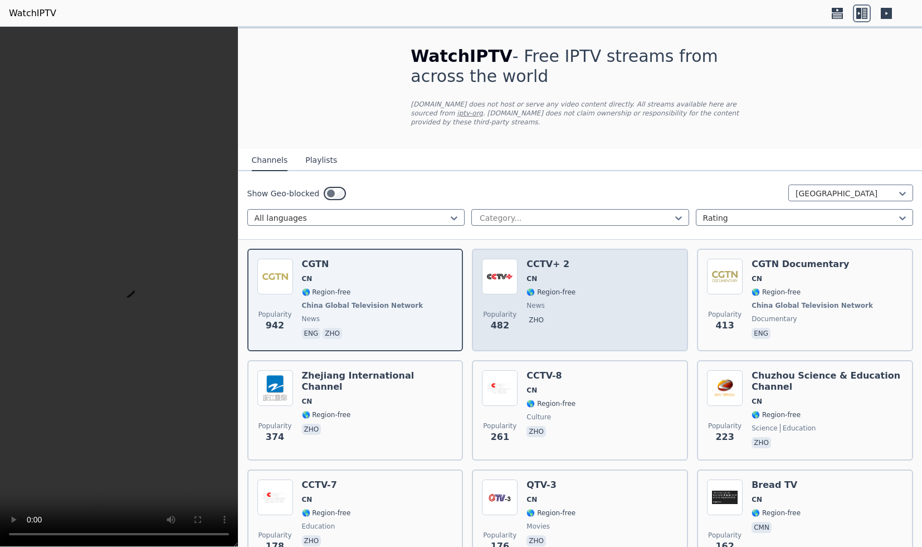
click at [521, 313] on div "Popularity 482 CCTV+ 2 CN 🌎 Region-free news zho" at bounding box center [580, 300] width 196 height 82
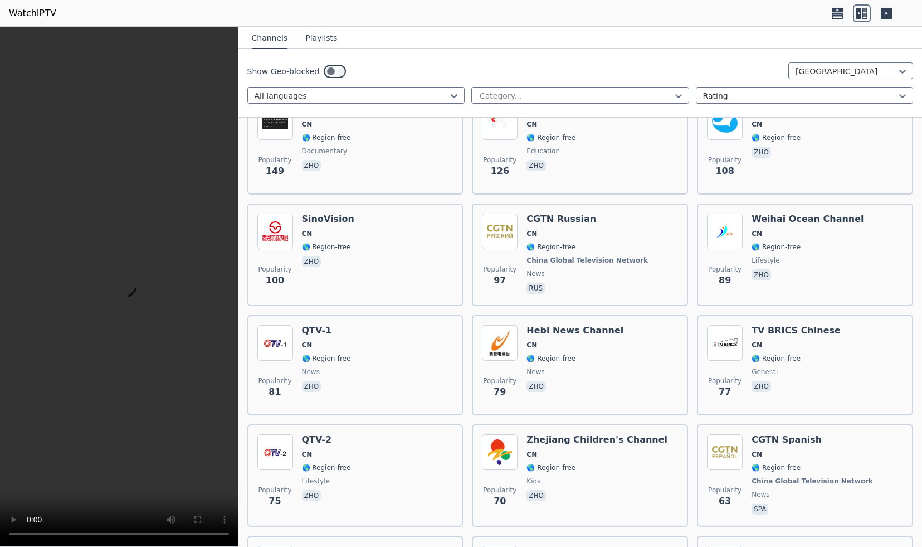
scroll to position [488, 0]
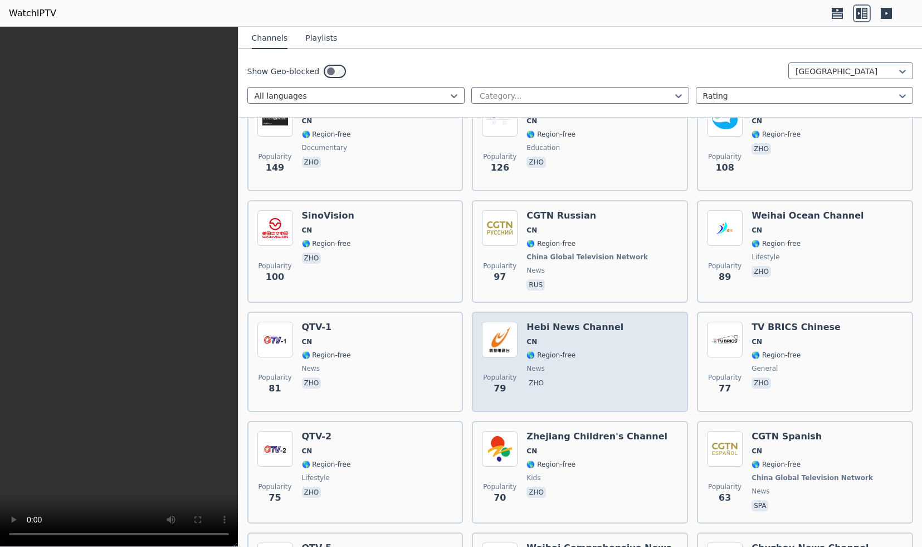
click at [558, 361] on div "Hebi News Channel CN 🌎 Region-free news zho" at bounding box center [575, 362] width 97 height 80
